Goal: Task Accomplishment & Management: Use online tool/utility

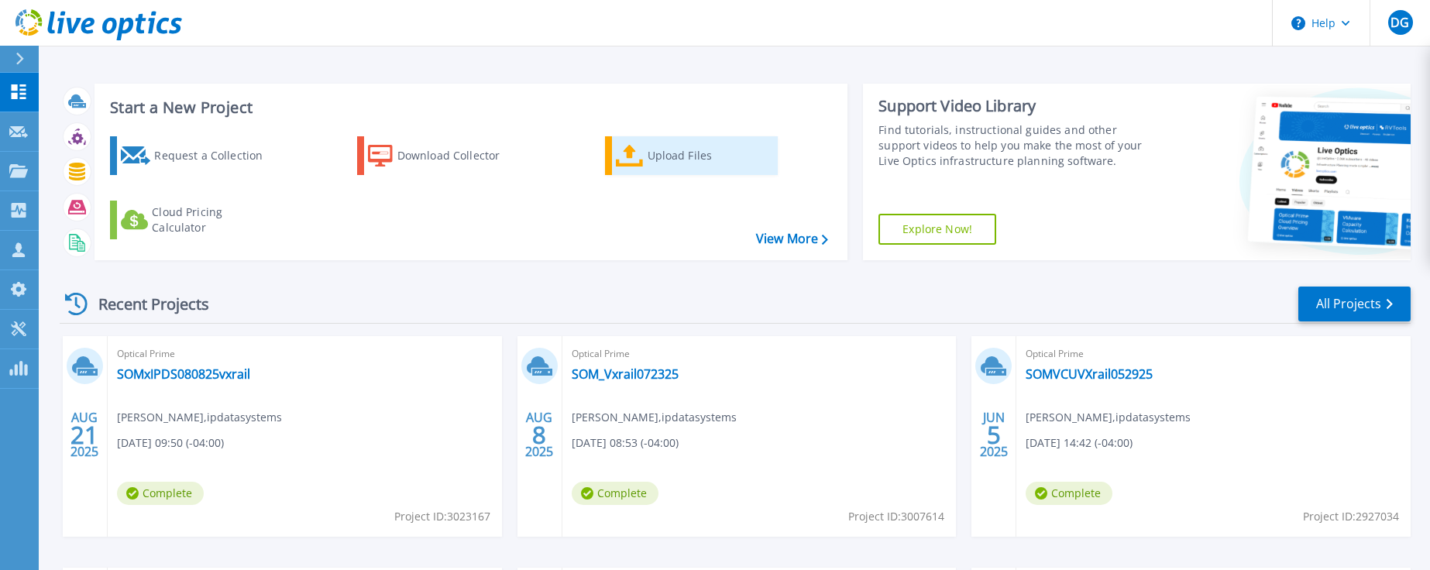
click at [669, 154] on div "Upload Files" at bounding box center [710, 155] width 124 height 31
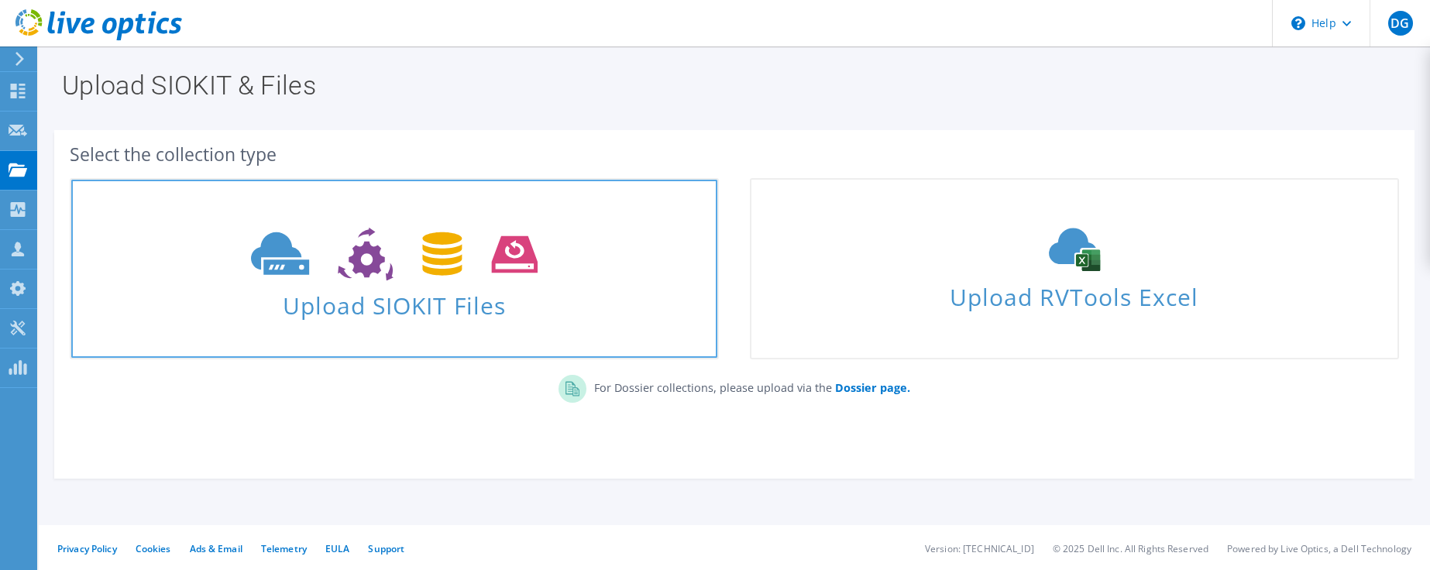
click at [418, 303] on span "Upload SIOKIT Files" at bounding box center [394, 300] width 646 height 33
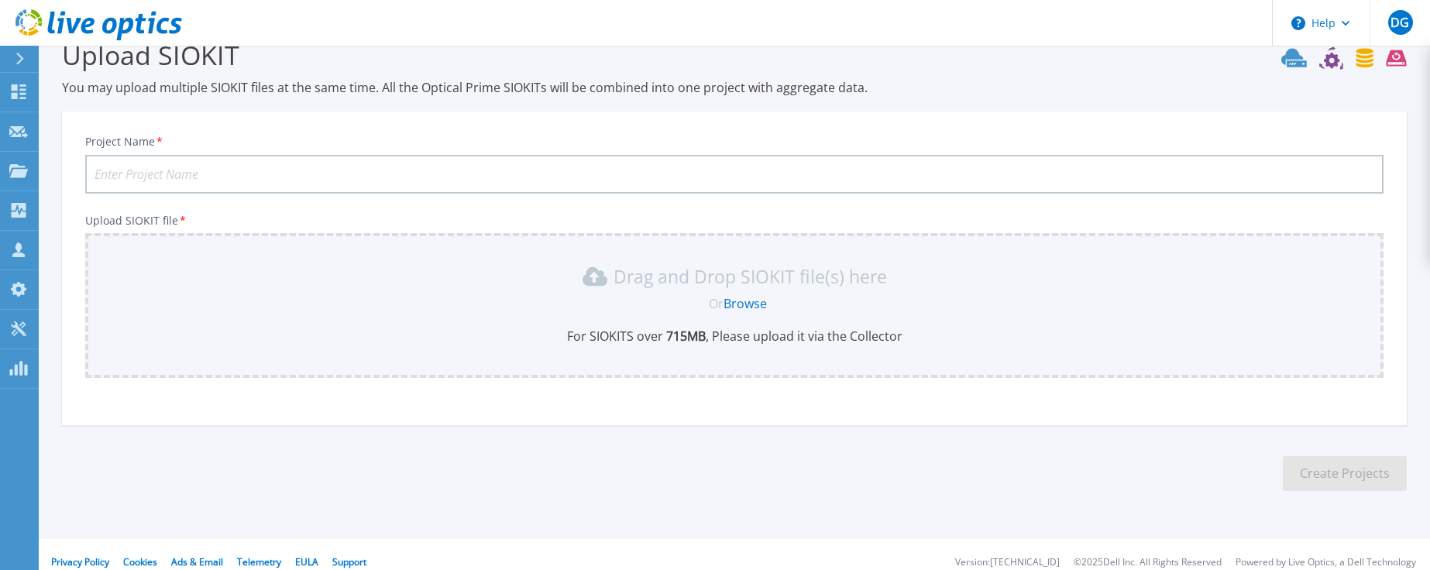
scroll to position [47, 0]
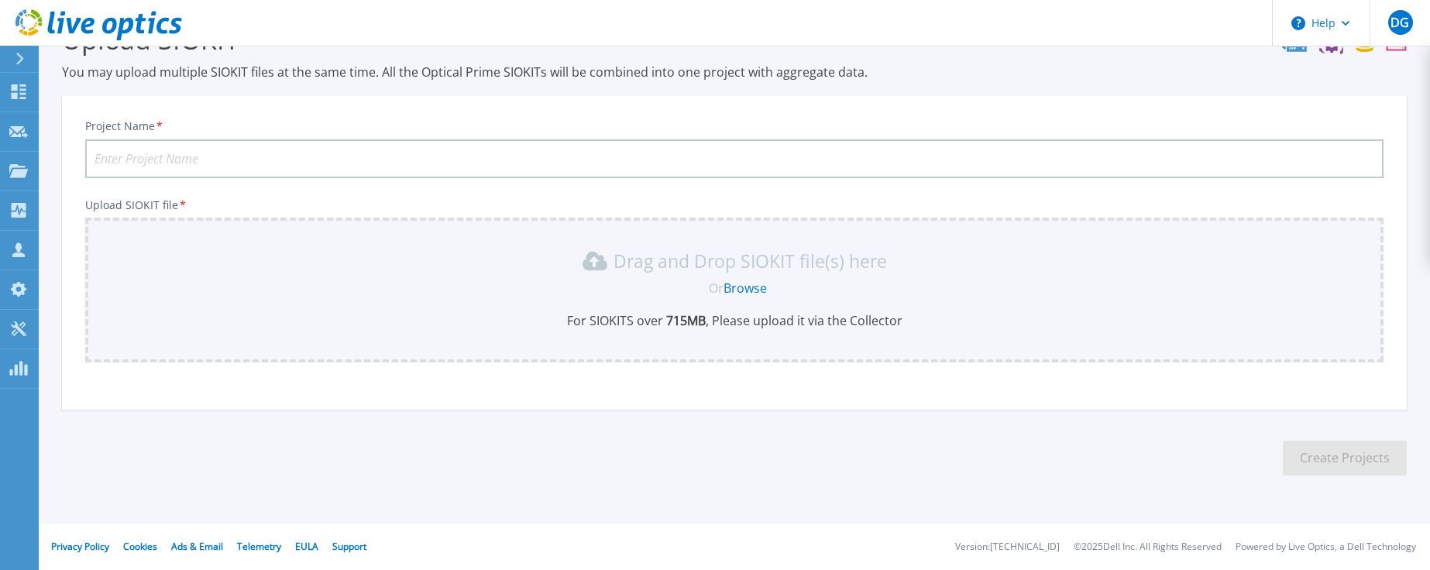
click at [752, 289] on link "Browse" at bounding box center [744, 288] width 43 height 17
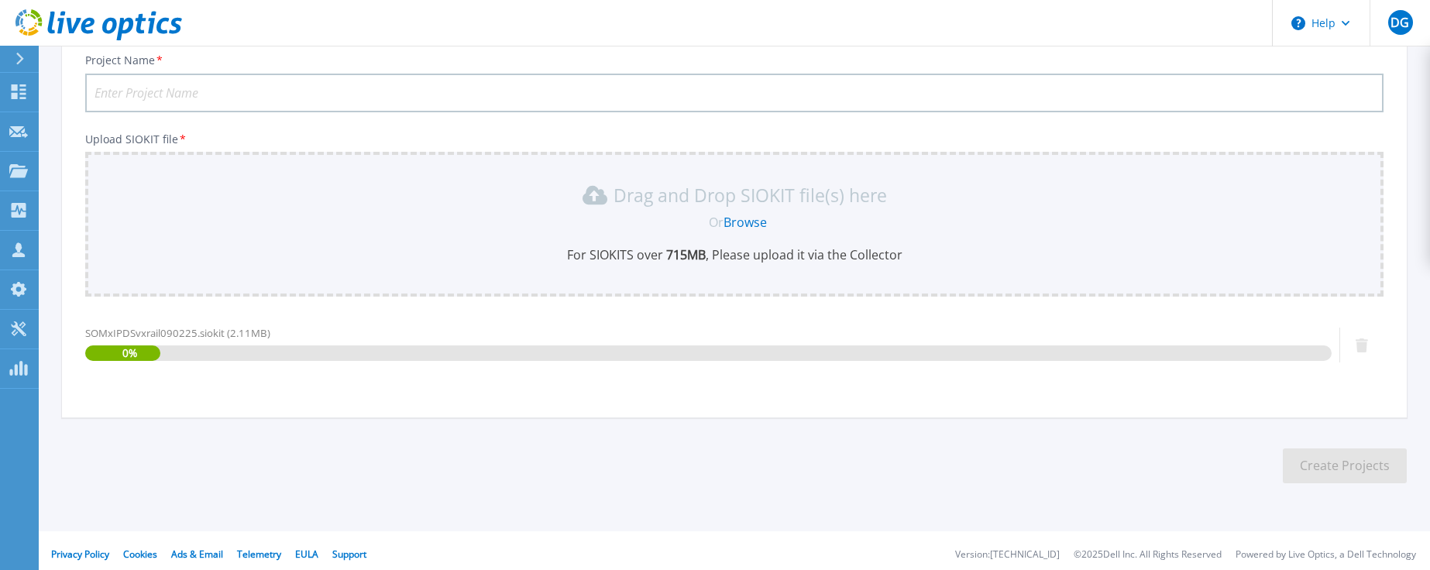
scroll to position [121, 0]
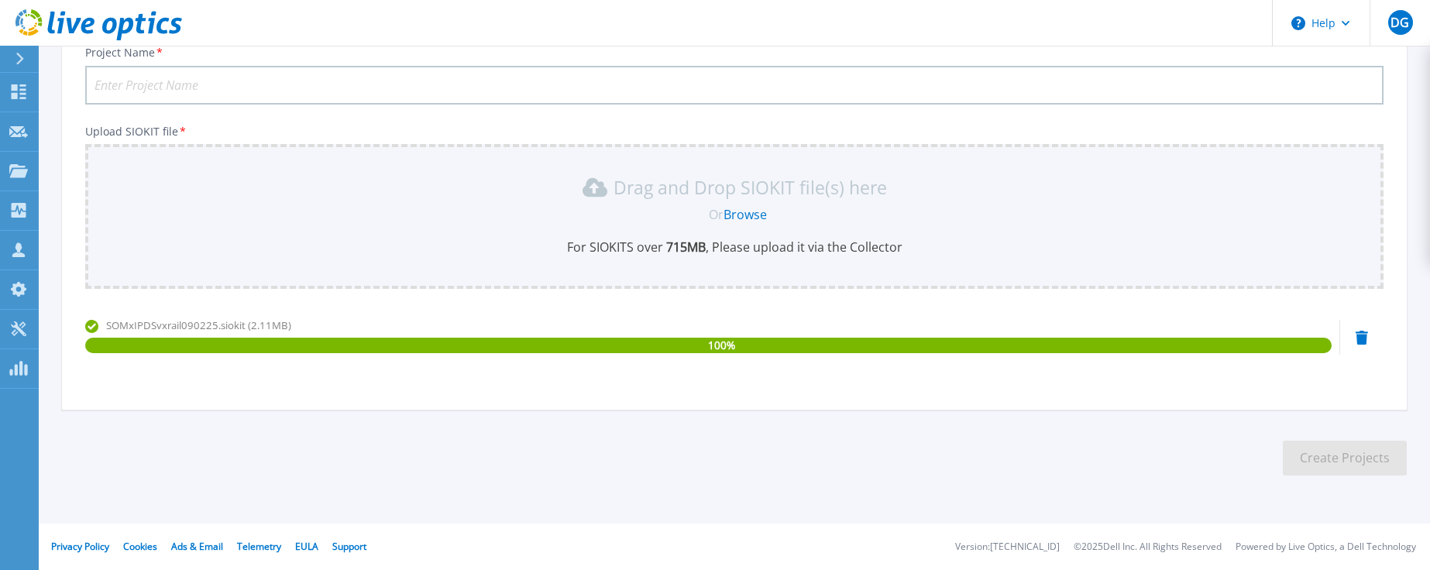
click at [146, 84] on input "Project Name *" at bounding box center [734, 85] width 1298 height 39
type input "SOMxIPDSvxrail090225"
click at [1352, 457] on button "Create Projects" at bounding box center [1345, 458] width 124 height 35
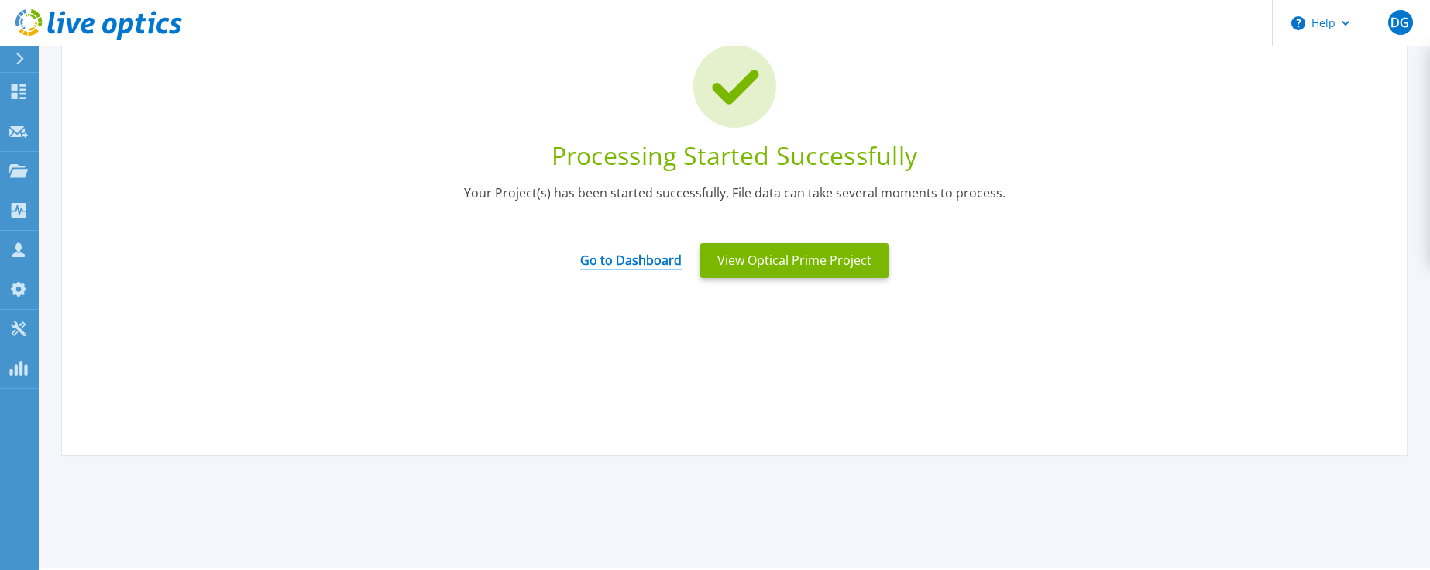
click at [640, 263] on link "Go to Dashboard" at bounding box center [630, 255] width 101 height 30
